Goal: Transaction & Acquisition: Purchase product/service

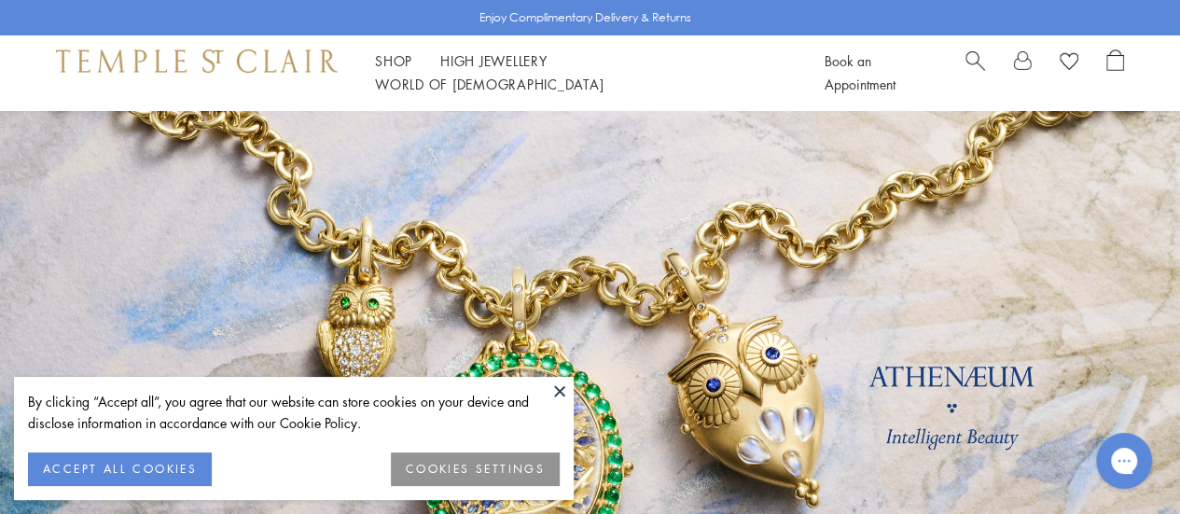
scroll to position [121, 0]
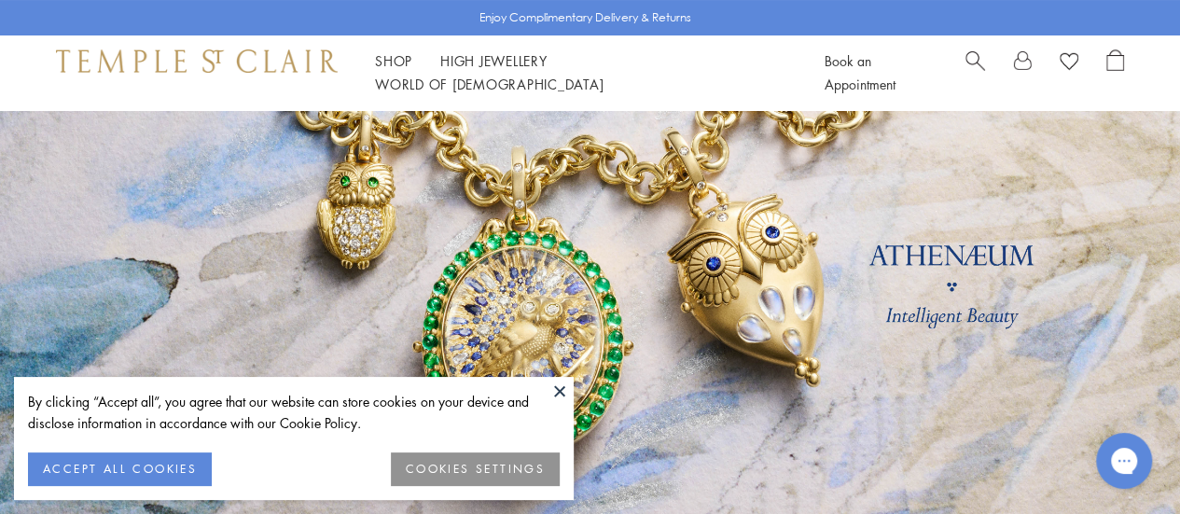
click at [562, 381] on button at bounding box center [560, 391] width 28 height 28
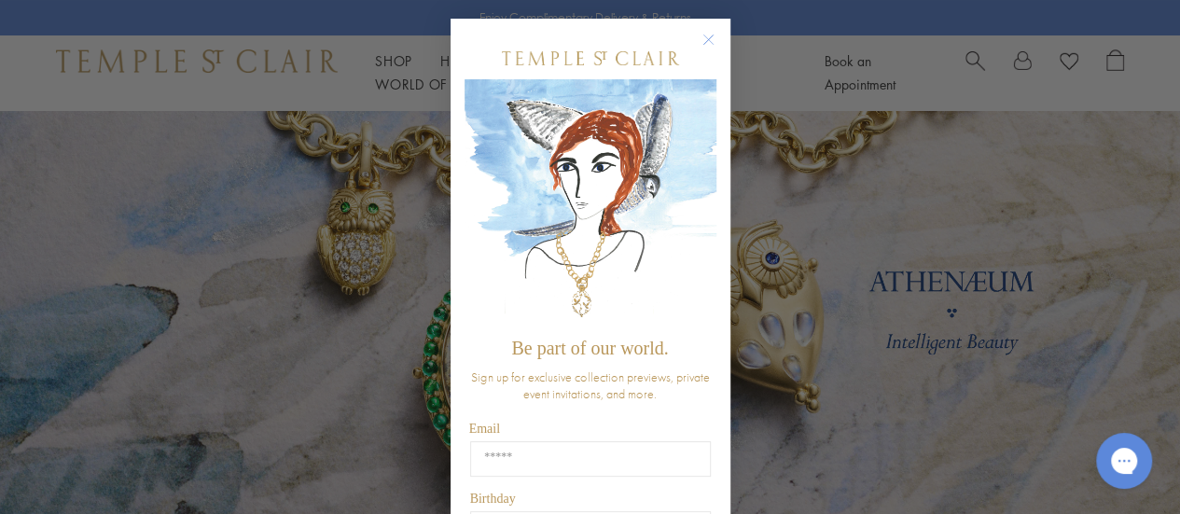
scroll to position [392, 0]
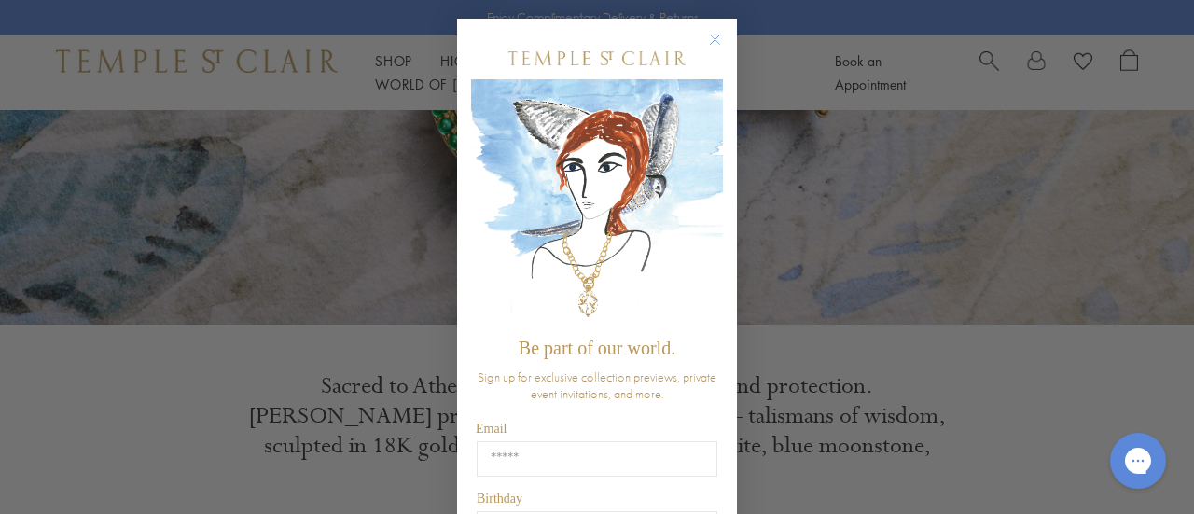
click at [704, 37] on circle "Close dialog" at bounding box center [715, 40] width 22 height 22
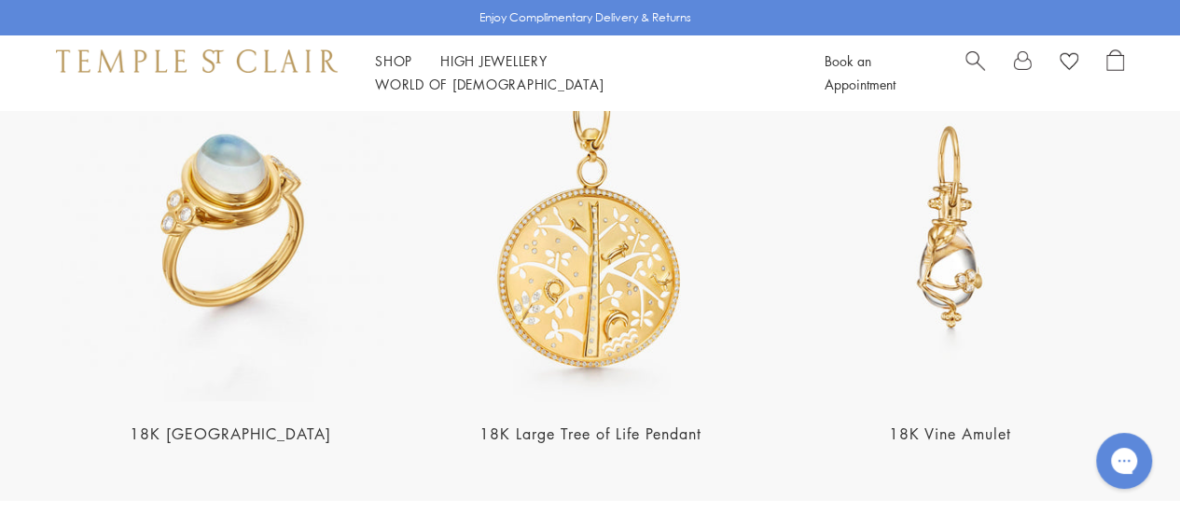
scroll to position [3422, 0]
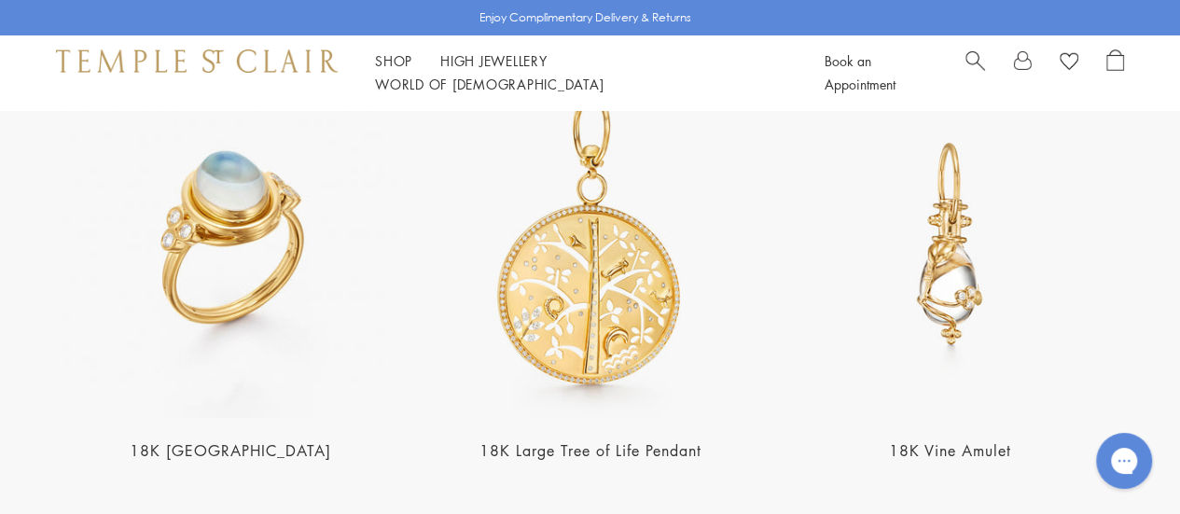
click at [626, 265] on img at bounding box center [590, 244] width 349 height 349
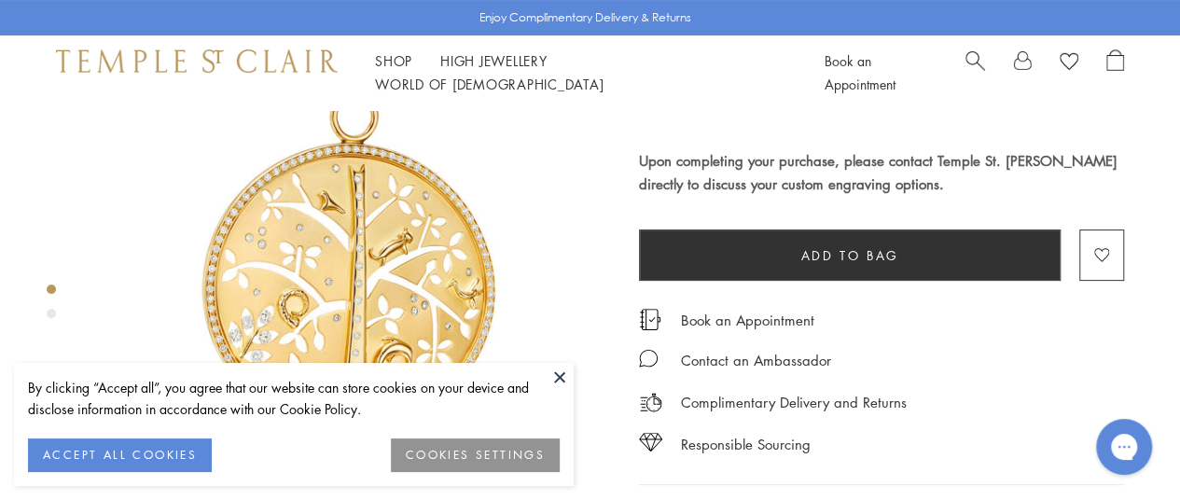
click at [546, 370] on button at bounding box center [560, 377] width 28 height 28
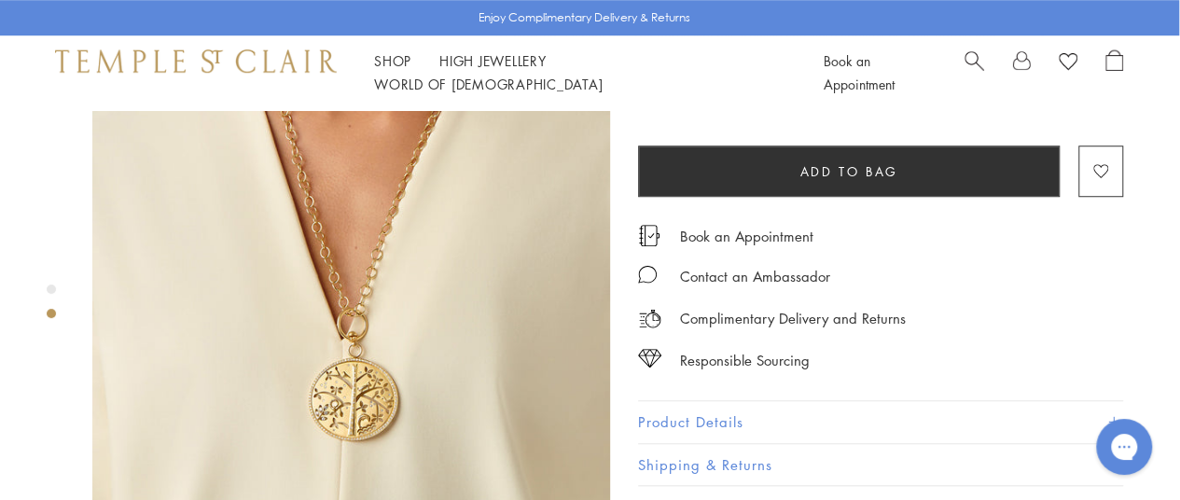
scroll to position [643, 1]
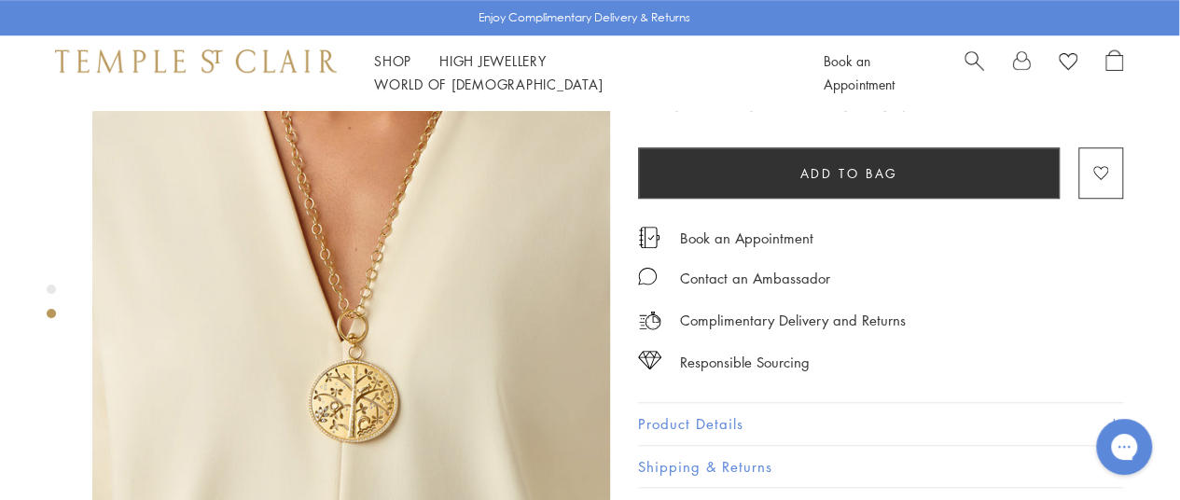
click at [417, 289] on img at bounding box center [351, 272] width 518 height 518
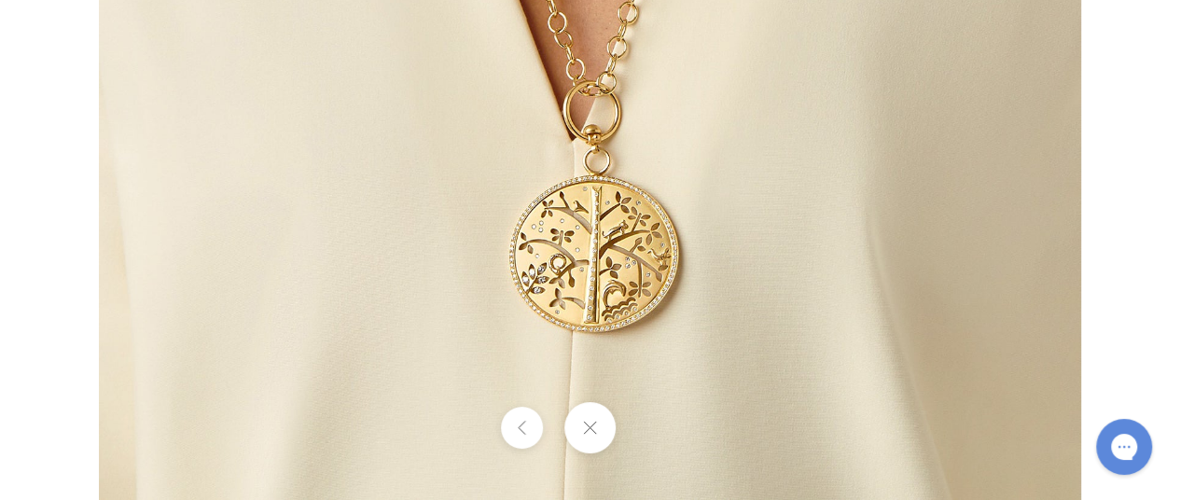
click at [593, 450] on button at bounding box center [589, 427] width 51 height 51
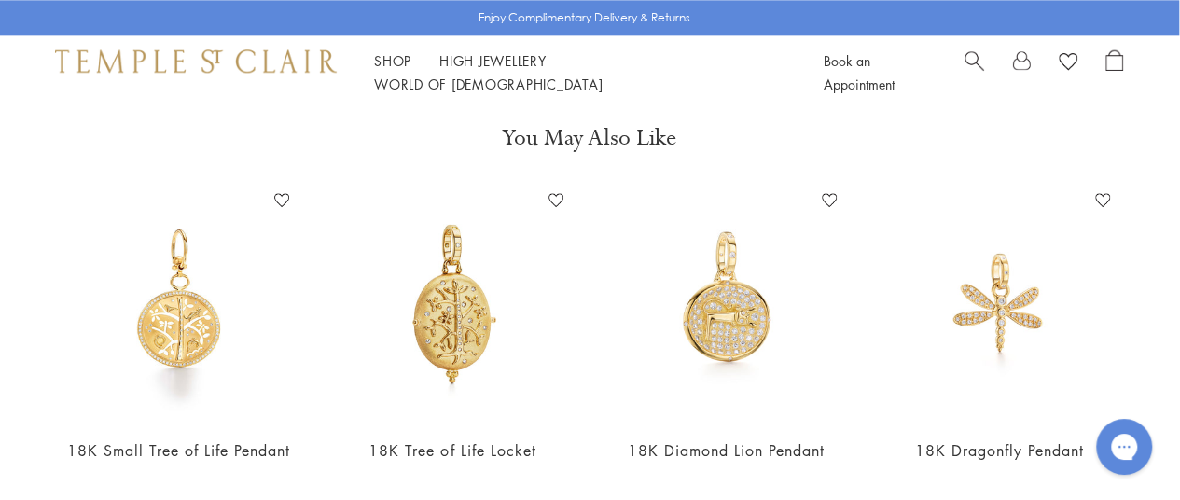
scroll to position [1117, 1]
click at [464, 308] on img at bounding box center [452, 303] width 236 height 236
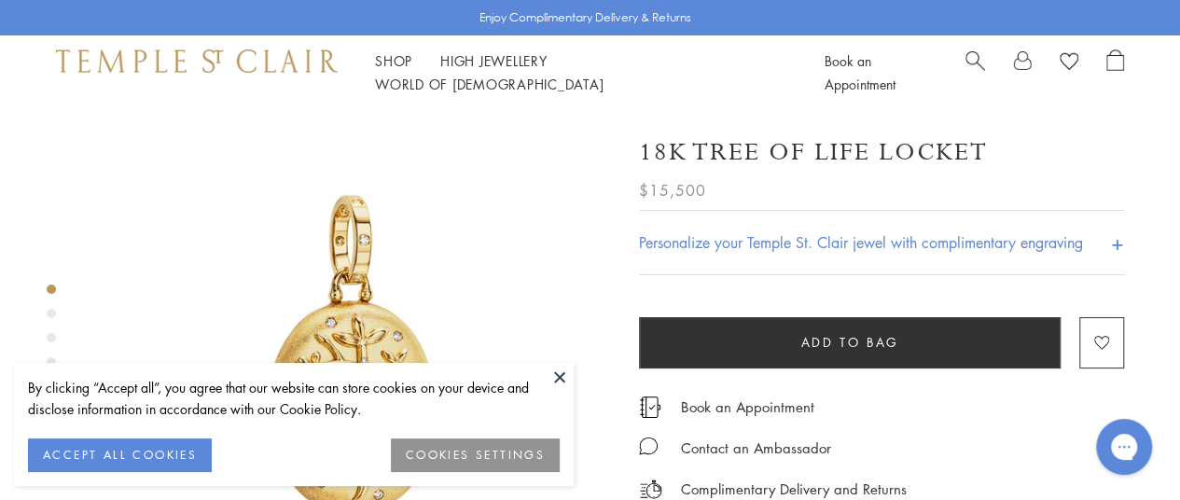
click at [561, 377] on button at bounding box center [560, 377] width 28 height 28
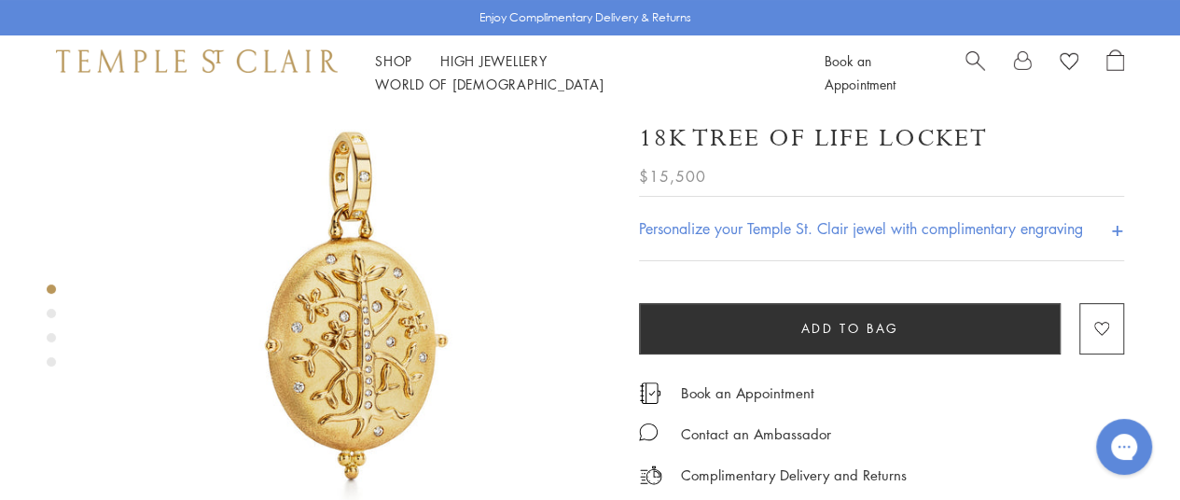
scroll to position [56, 0]
